Goal: Navigation & Orientation: Understand site structure

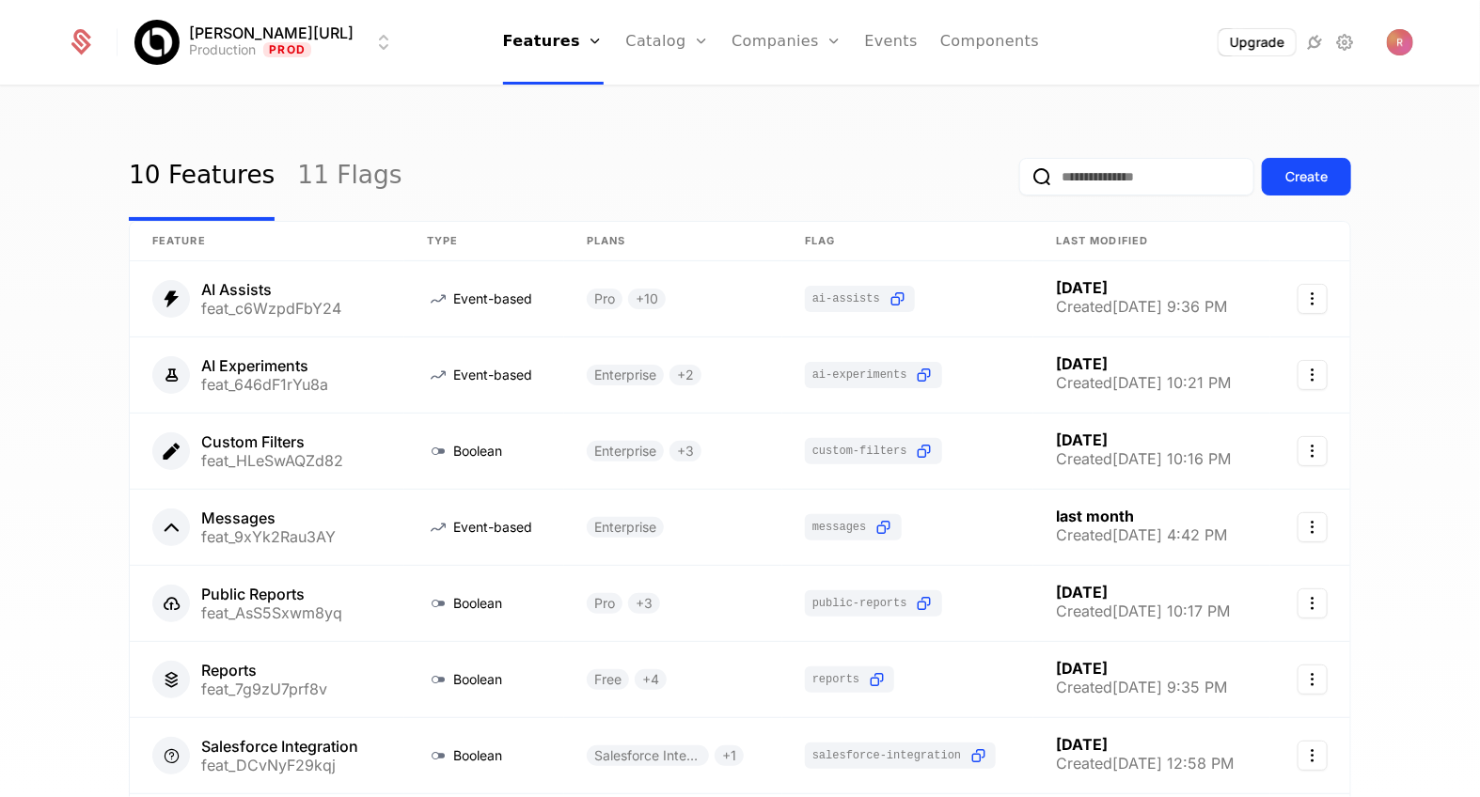
click at [639, 28] on link "Catalog" at bounding box center [668, 42] width 84 height 85
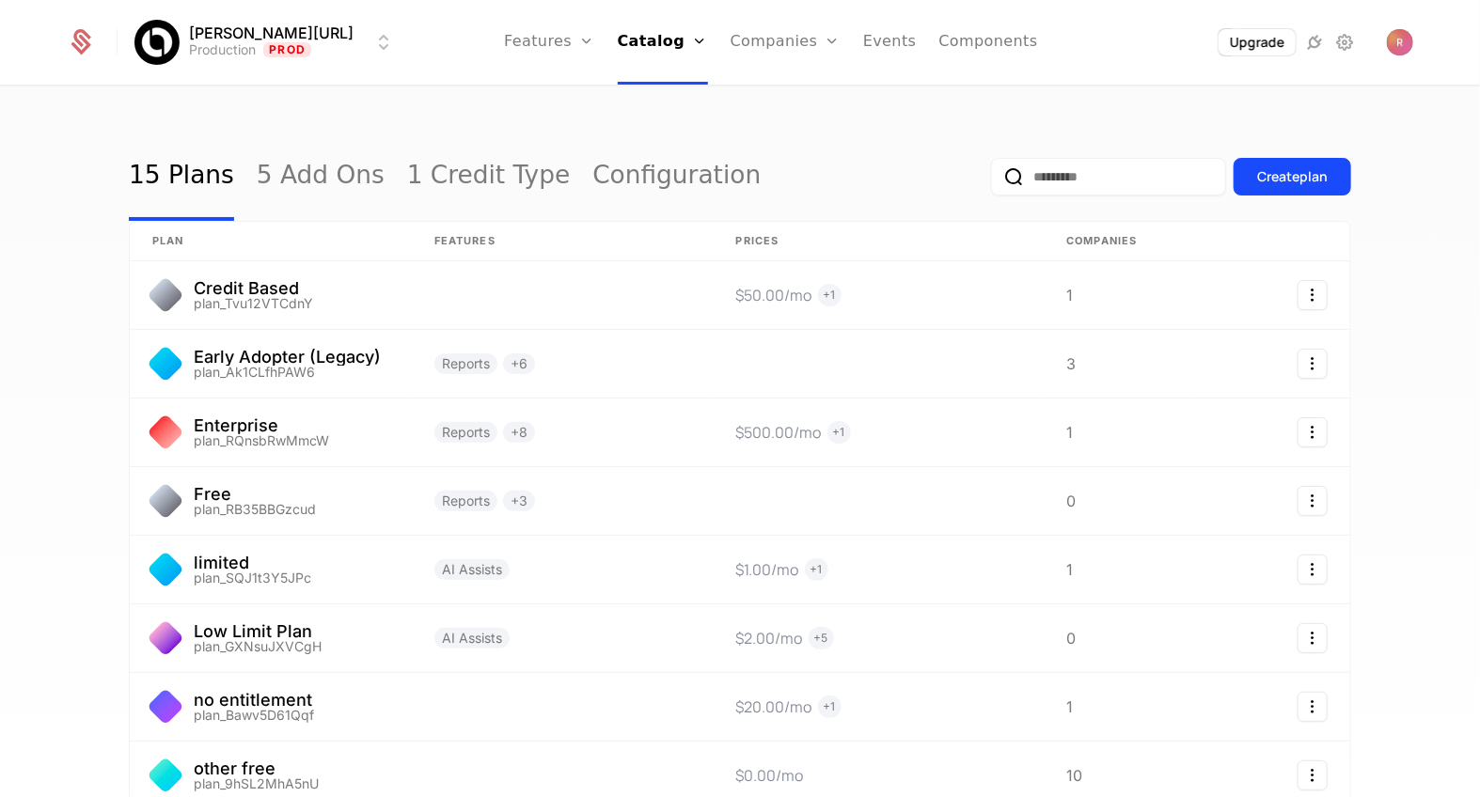
click at [653, 201] on div "Plans Add Ons Credits Configuration" at bounding box center [689, 137] width 142 height 150
click at [658, 187] on link "Configuration" at bounding box center [688, 182] width 97 height 15
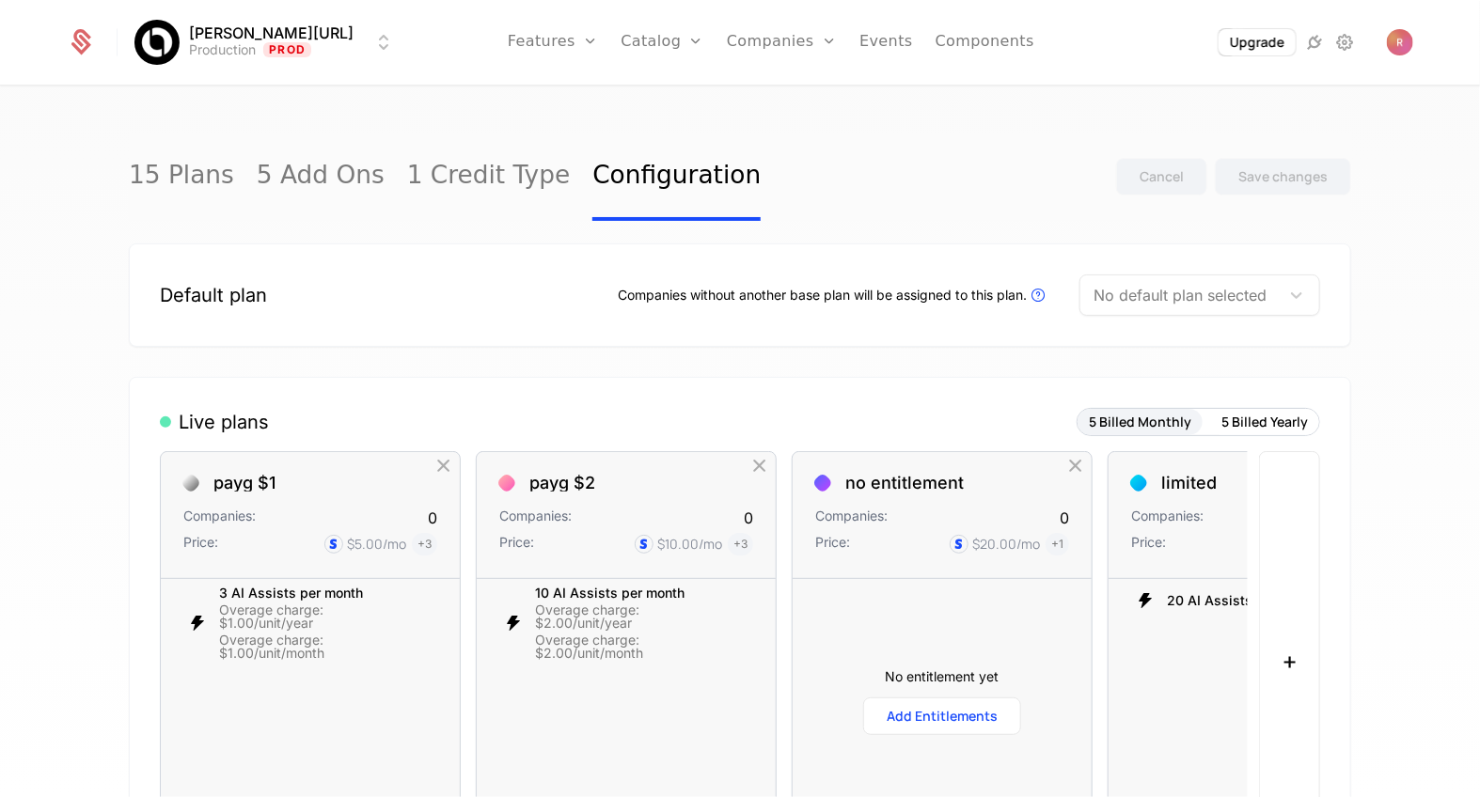
click at [1217, 260] on div "Default plan Companies without another base plan will be assigned to this plan.…" at bounding box center [740, 295] width 1223 height 103
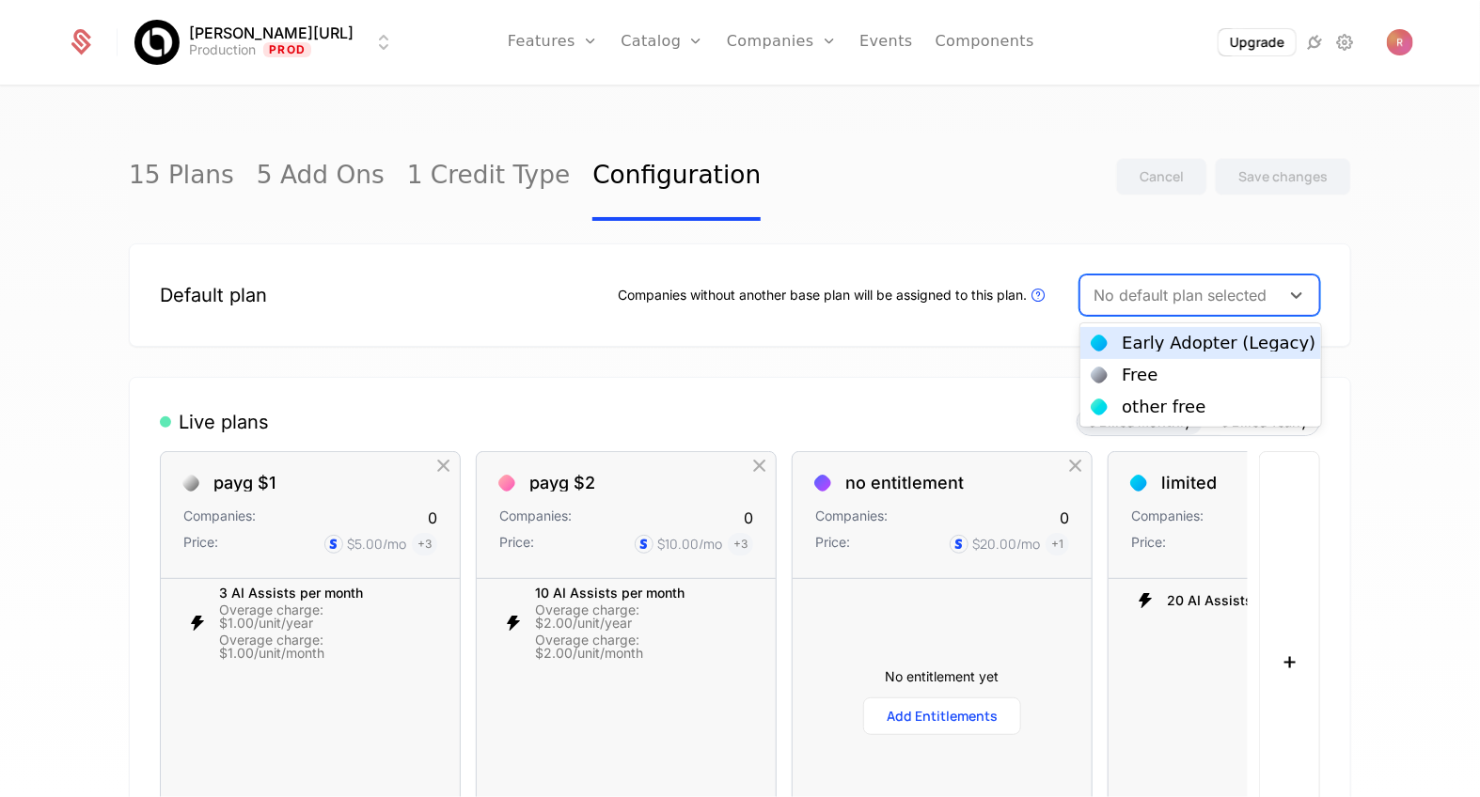
click at [1201, 280] on div "No default plan selected" at bounding box center [1180, 295] width 199 height 34
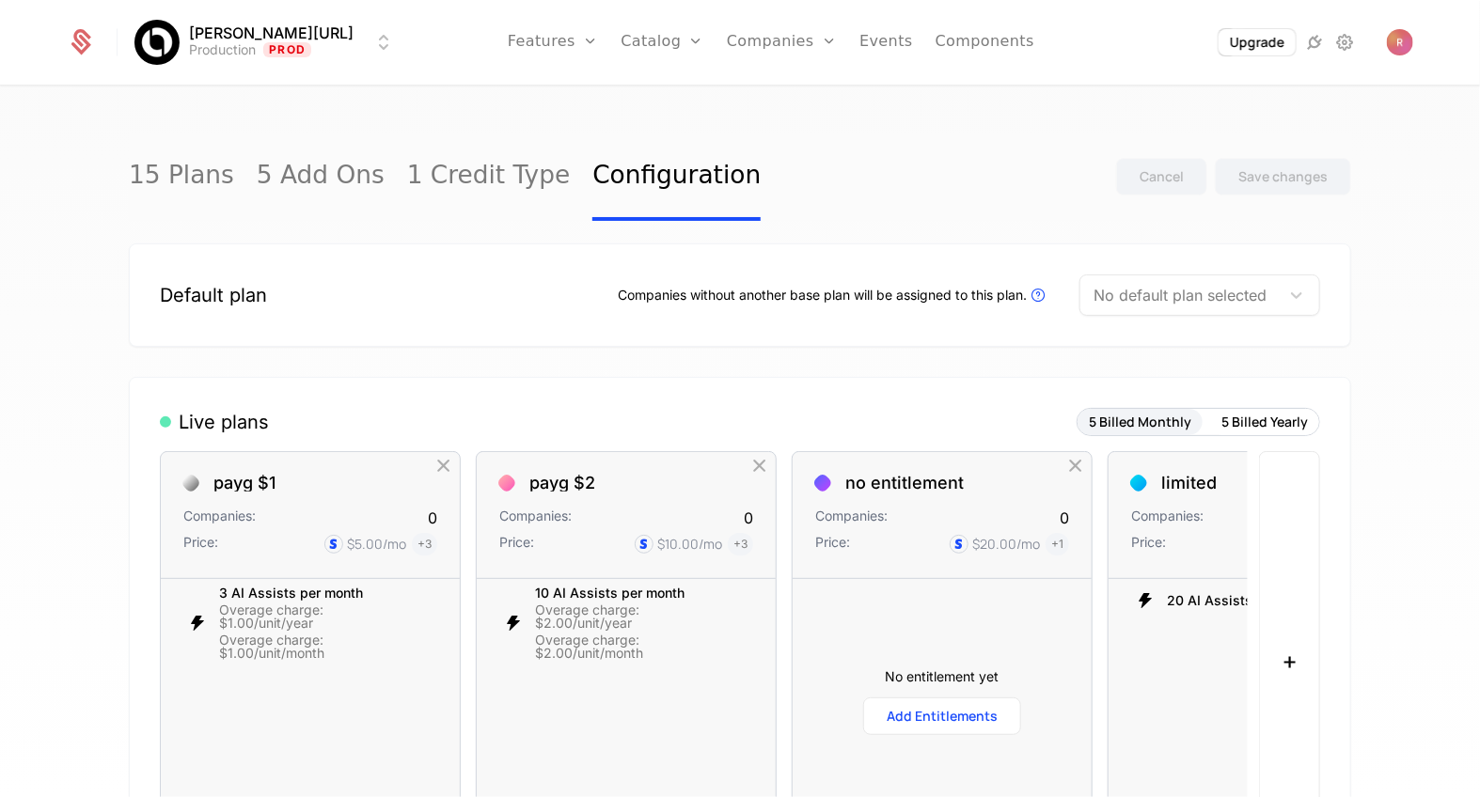
click at [903, 152] on div "15 Plans 5 Add Ons 1 Credit Type Configuration Cancel Save changes" at bounding box center [740, 177] width 1223 height 88
click at [735, 39] on link "Companies" at bounding box center [782, 42] width 110 height 85
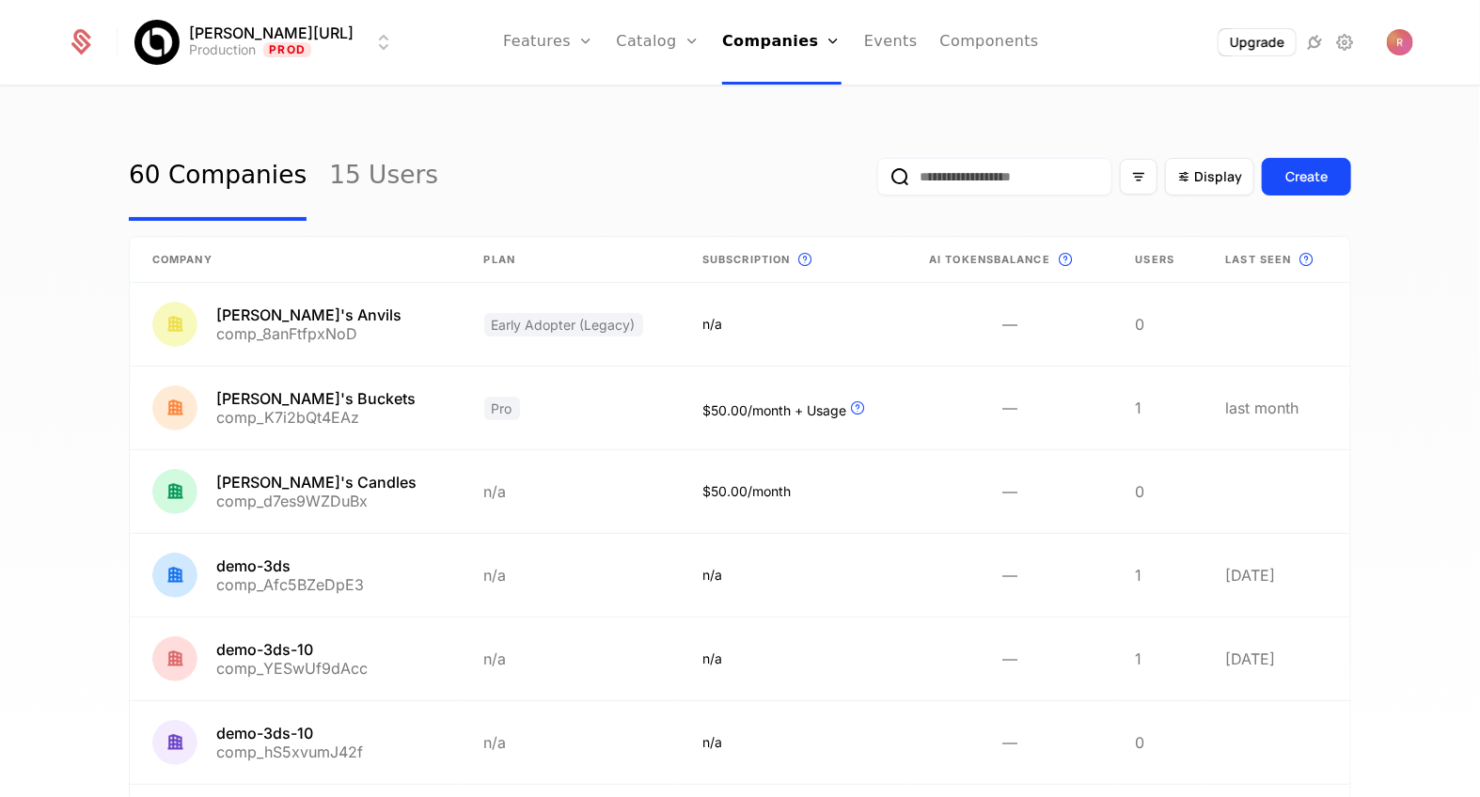
click at [637, 52] on link "Catalog" at bounding box center [659, 42] width 84 height 85
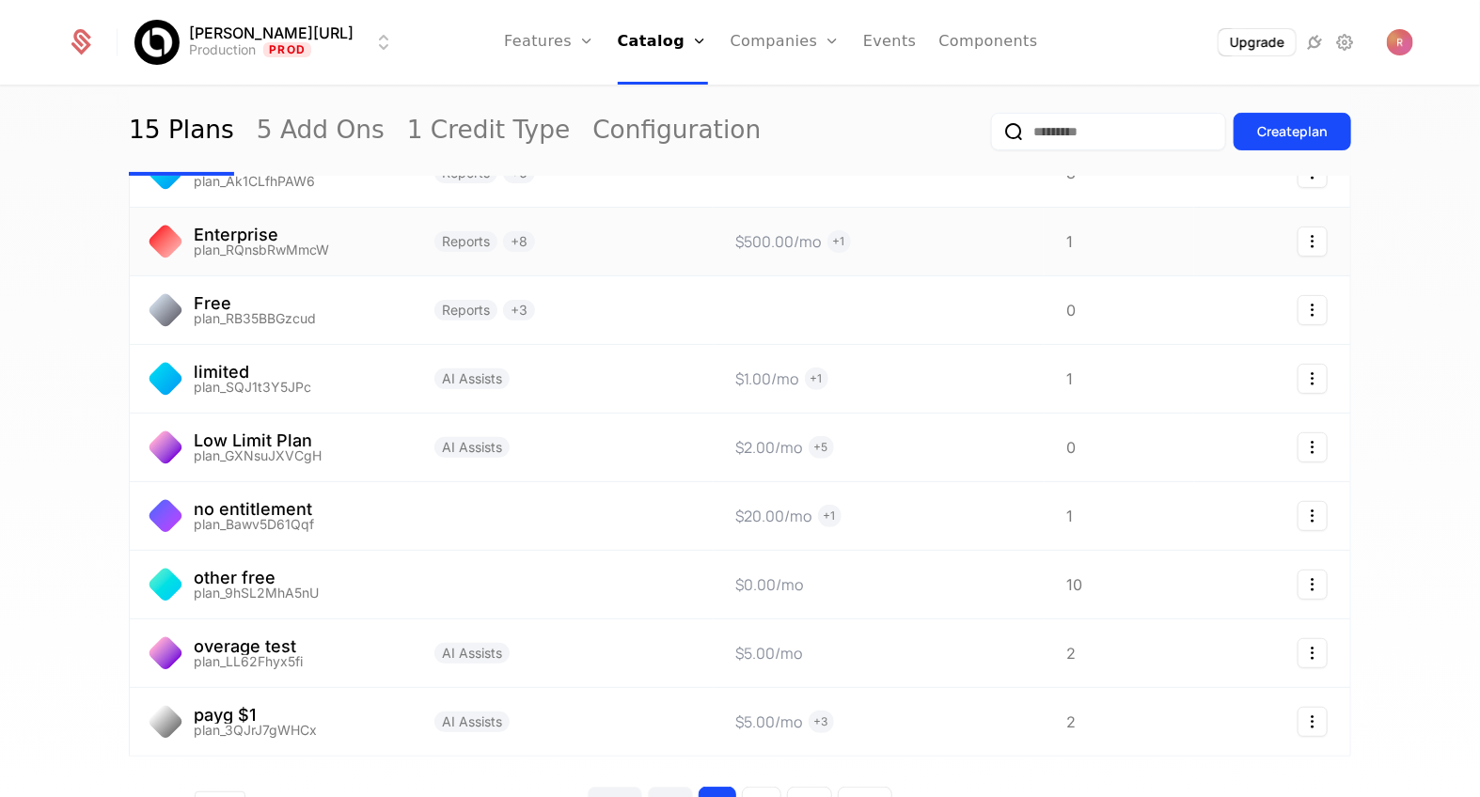
scroll to position [248, 0]
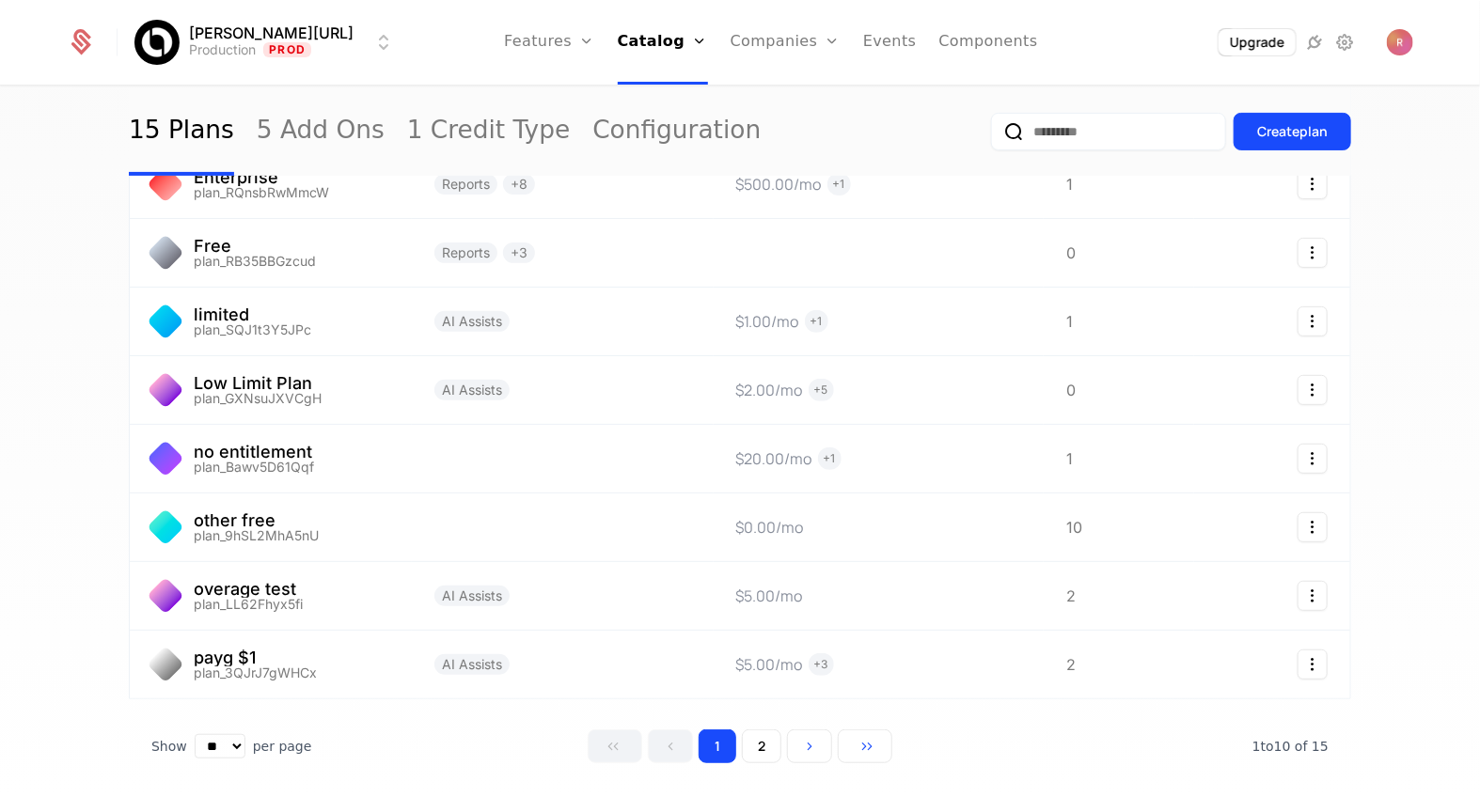
click at [508, 38] on link "Features" at bounding box center [549, 42] width 90 height 85
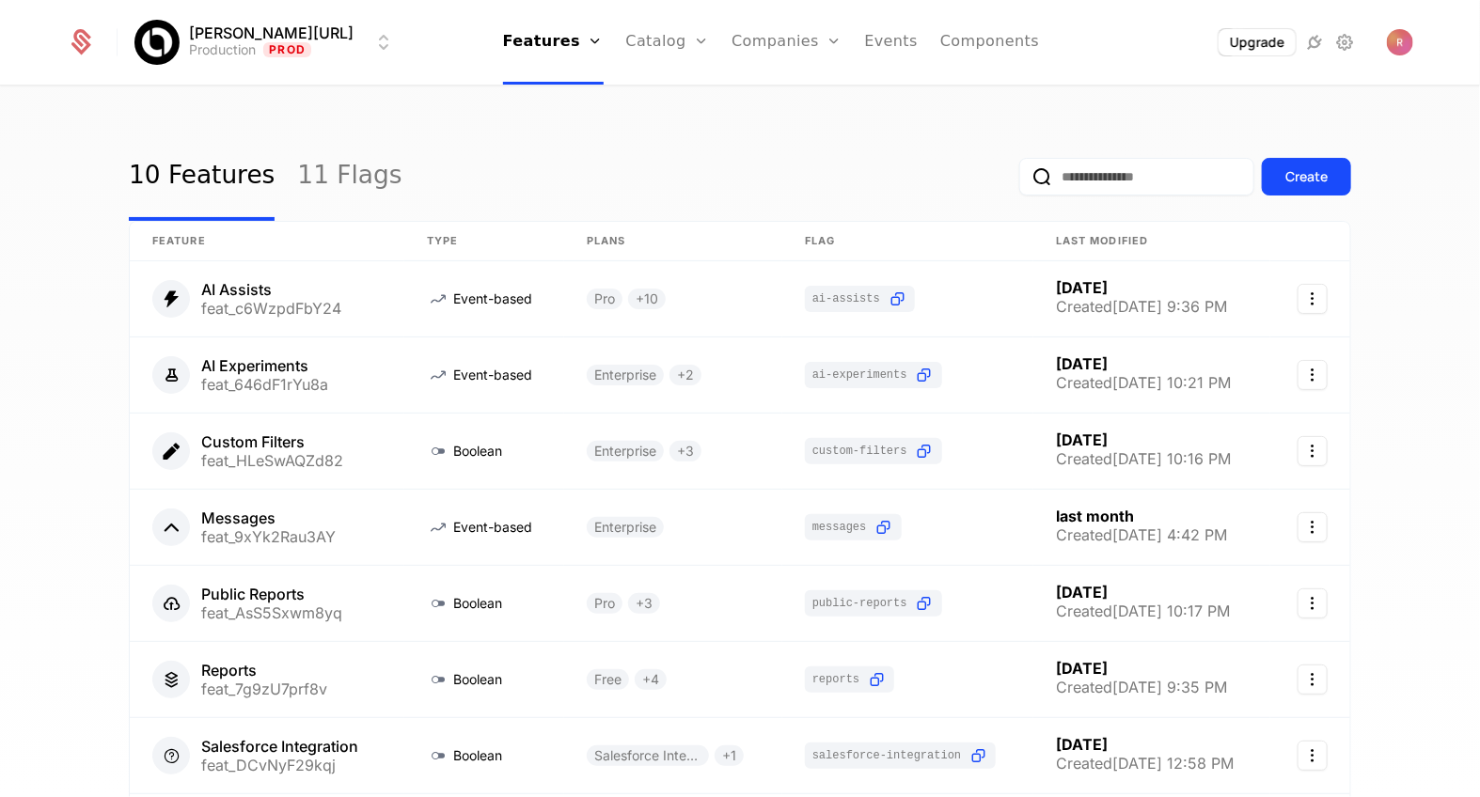
click at [631, 35] on link "Catalog" at bounding box center [668, 42] width 84 height 85
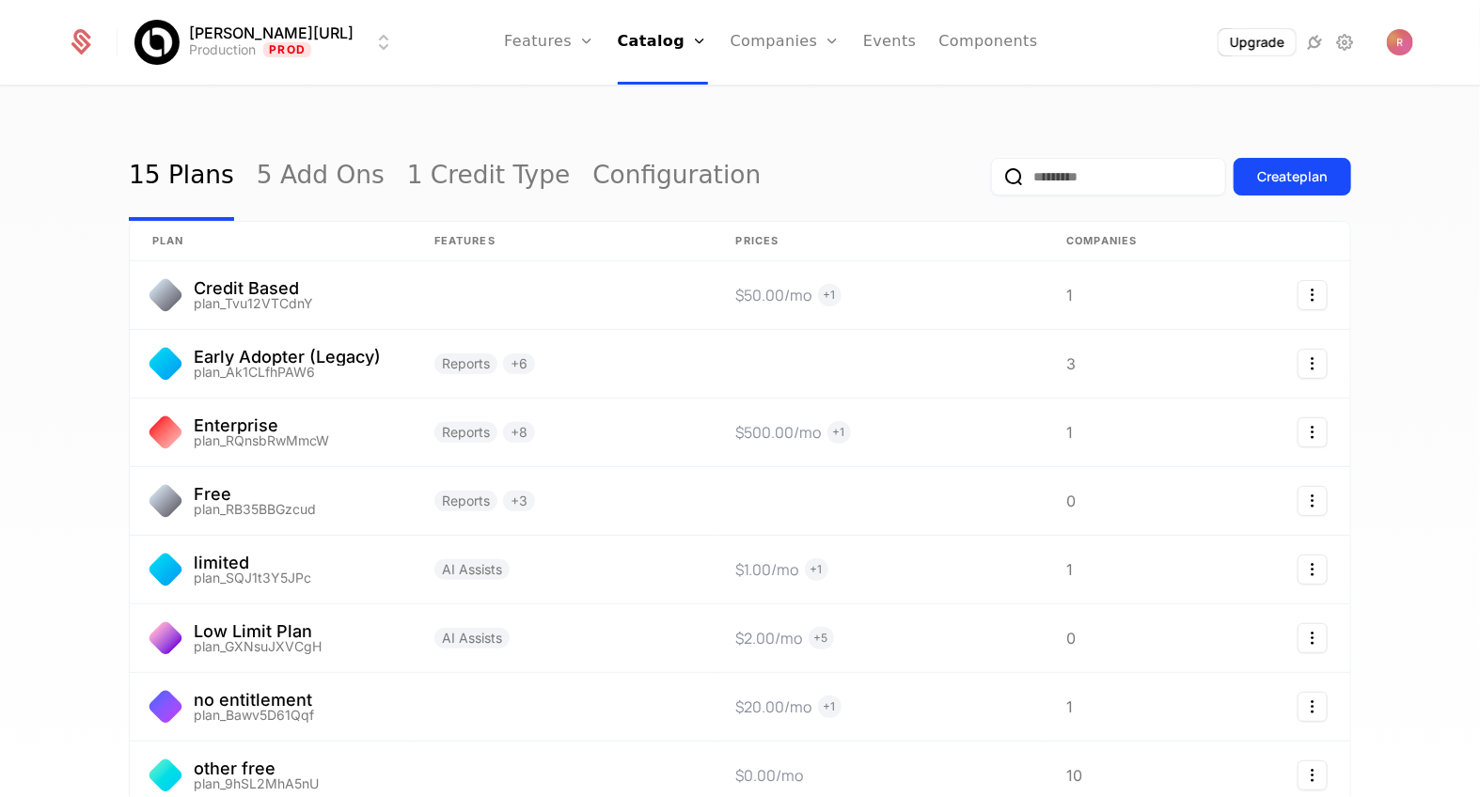
click at [644, 190] on link "Configuration" at bounding box center [688, 182] width 97 height 15
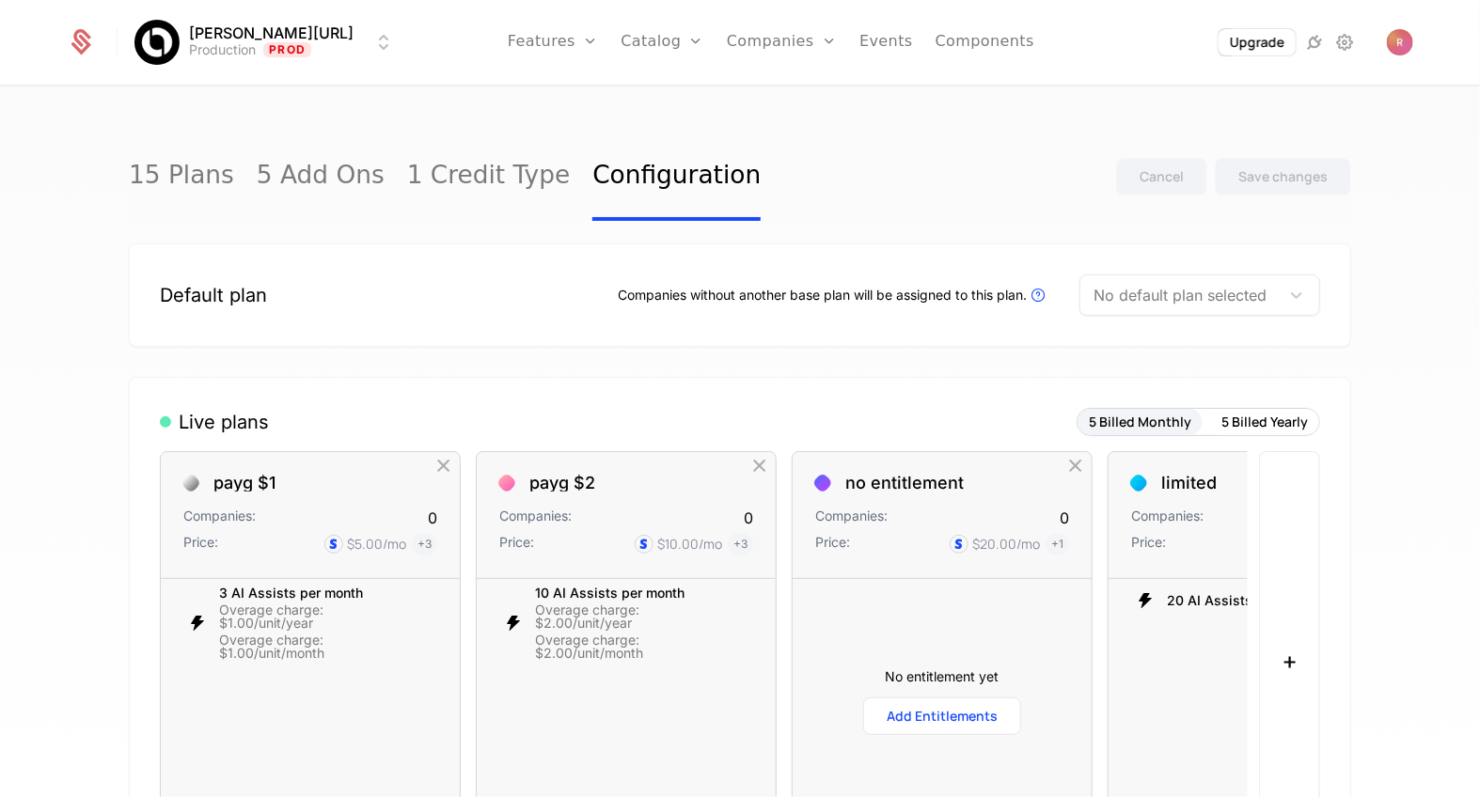
click at [1181, 325] on div "Default plan Companies without another base plan will be assigned to this plan.…" at bounding box center [740, 295] width 1223 height 103
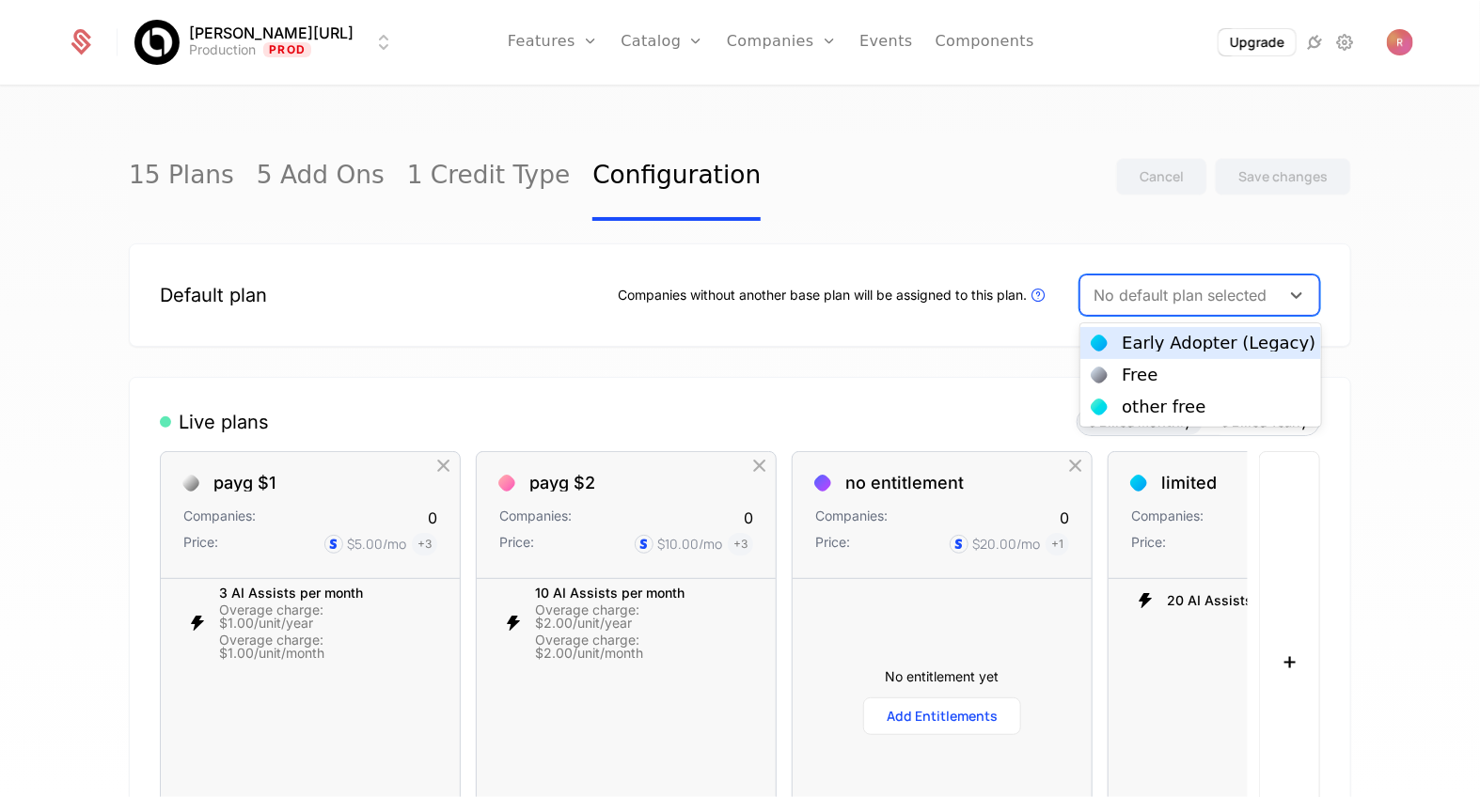
click at [1186, 306] on div at bounding box center [1180, 295] width 173 height 26
